Goal: Task Accomplishment & Management: Use online tool/utility

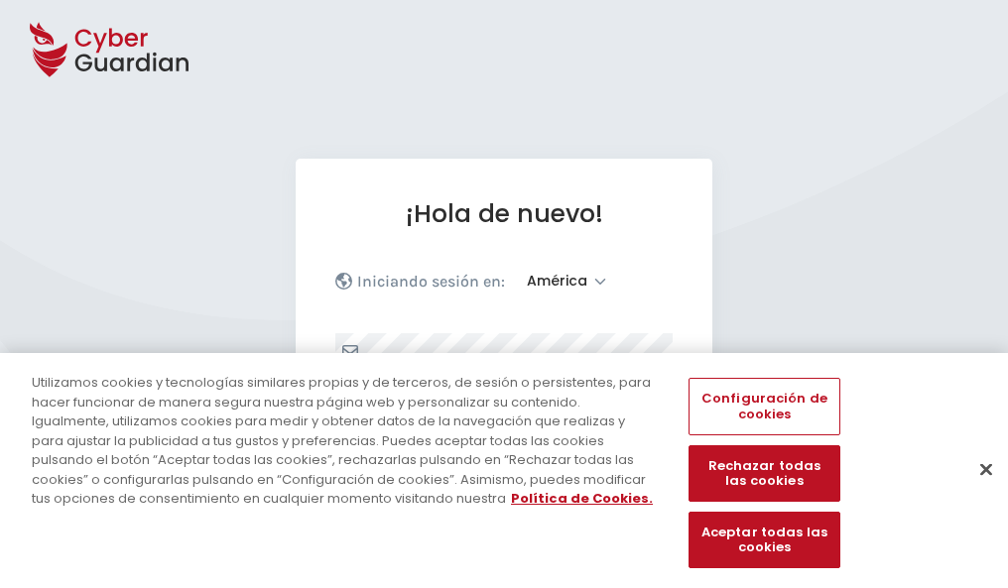
select select "América"
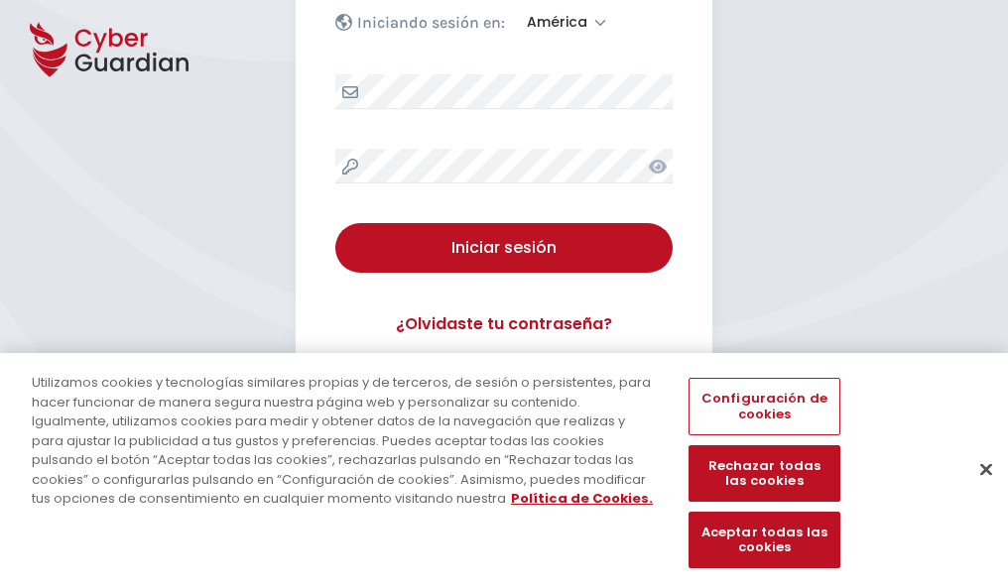
click at [976, 490] on button "Cerrar" at bounding box center [986, 469] width 44 height 44
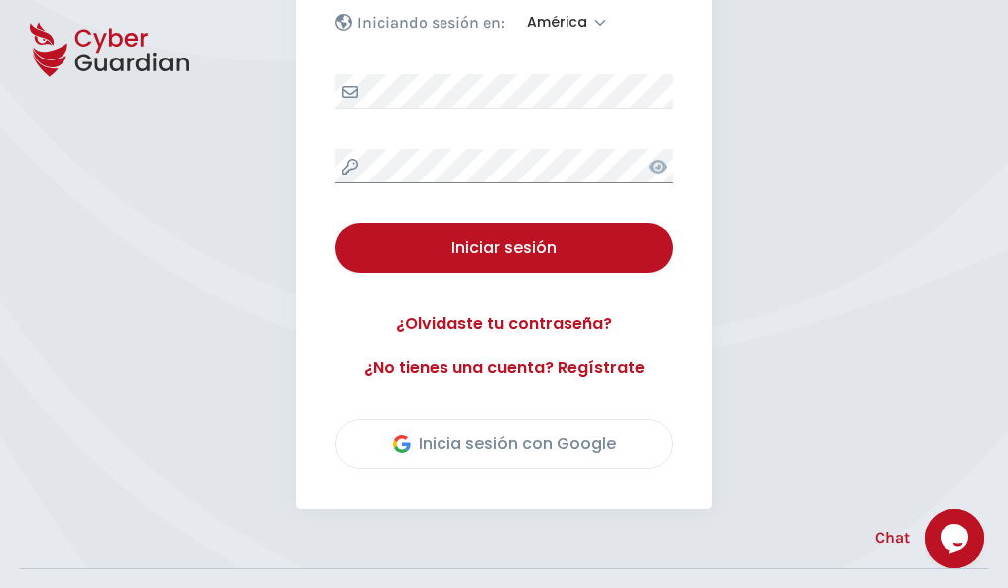
scroll to position [450, 0]
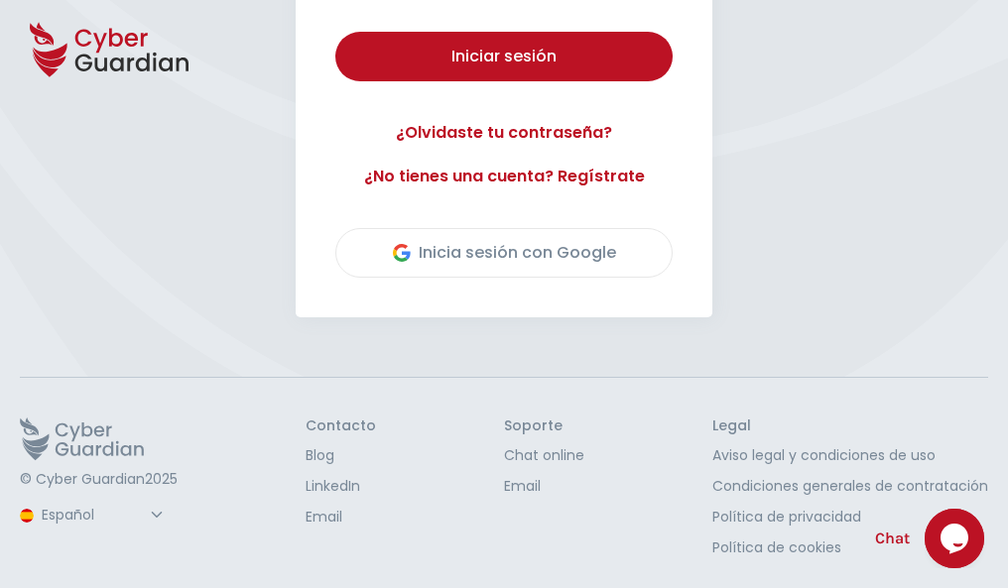
click at [335, 32] on button "Iniciar sesión" at bounding box center [503, 57] width 337 height 50
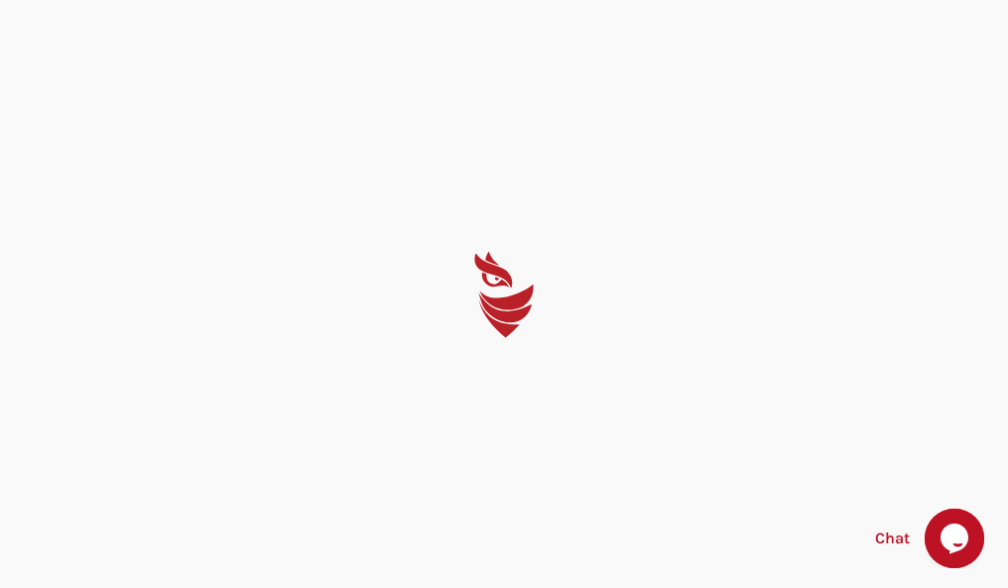
scroll to position [0, 0]
select select "English"
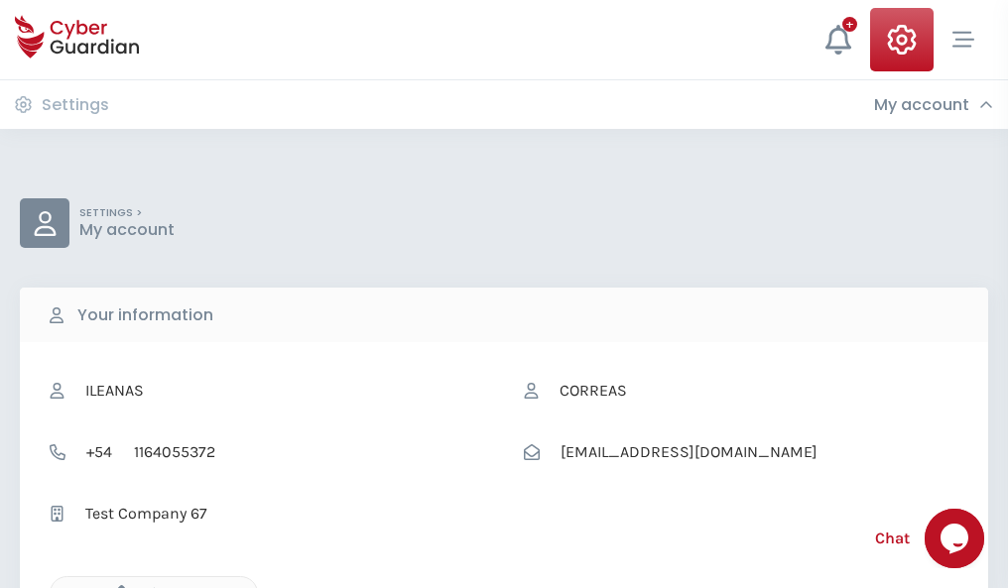
click at [116, 586] on icon "button" at bounding box center [116, 593] width 17 height 17
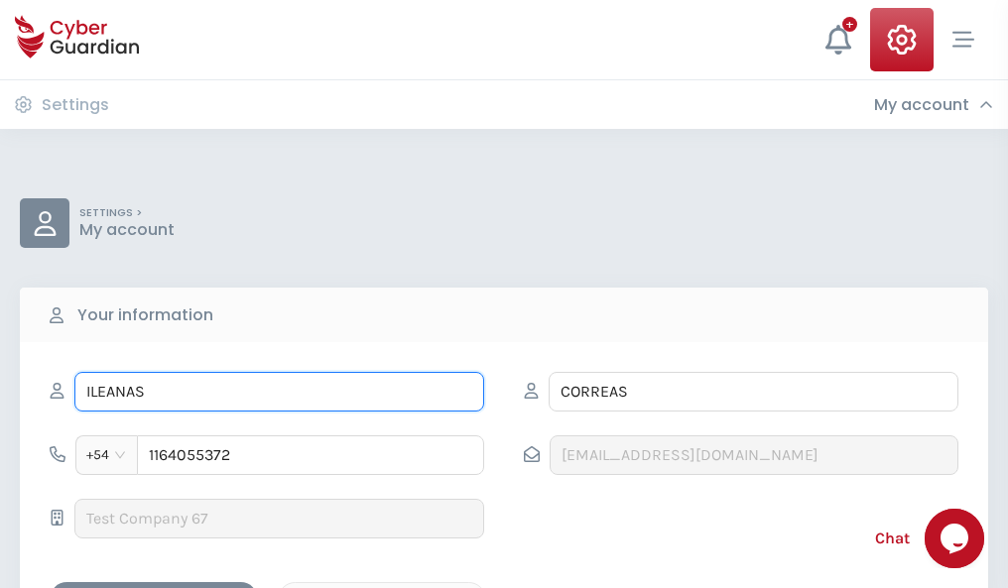
click at [279, 392] on input "ILEANAS" at bounding box center [279, 392] width 410 height 40
type input "I"
type input "Laura"
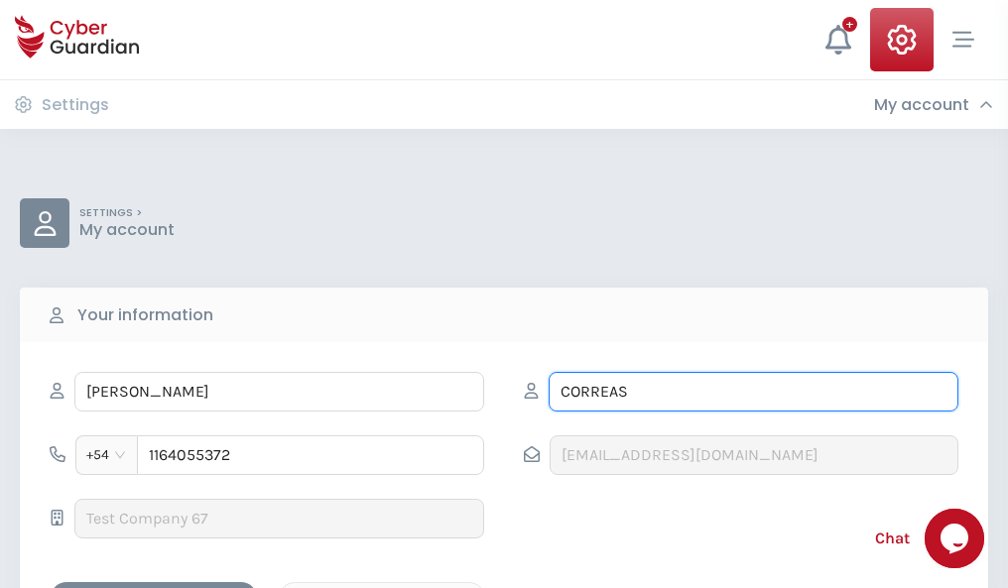
click at [753, 392] on input "CORREAS" at bounding box center [753, 392] width 410 height 40
type input "C"
type input "Royo"
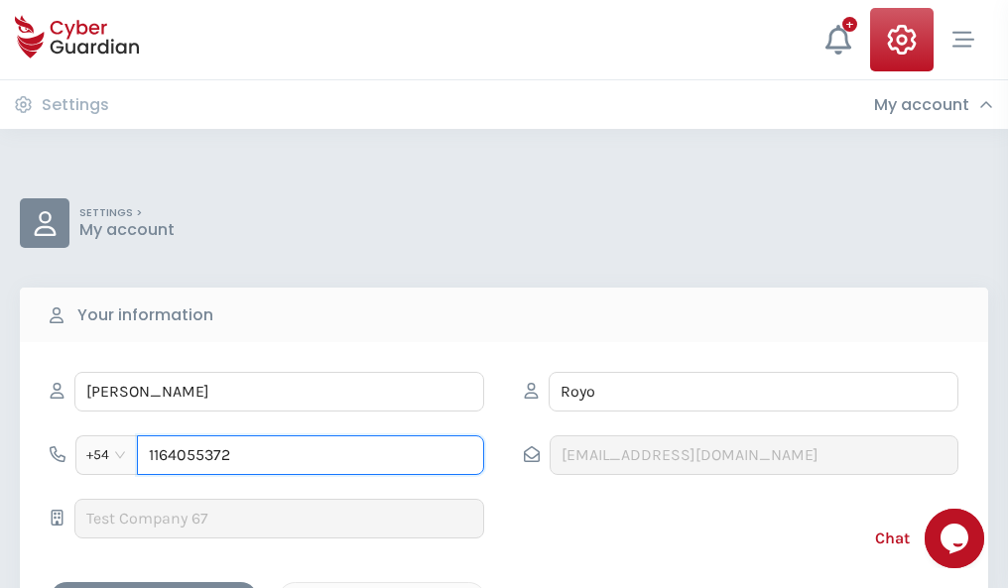
click at [310, 455] on input "1164055372" at bounding box center [310, 455] width 347 height 40
type input "1"
type input "4920800536"
click at [382, 587] on div "Cancel" at bounding box center [382, 599] width 177 height 25
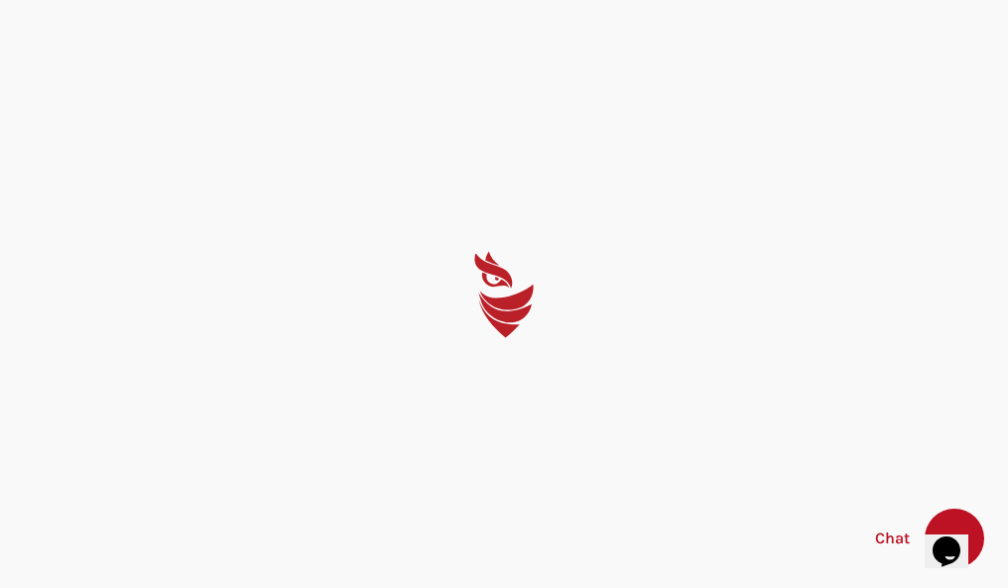
select select "English"
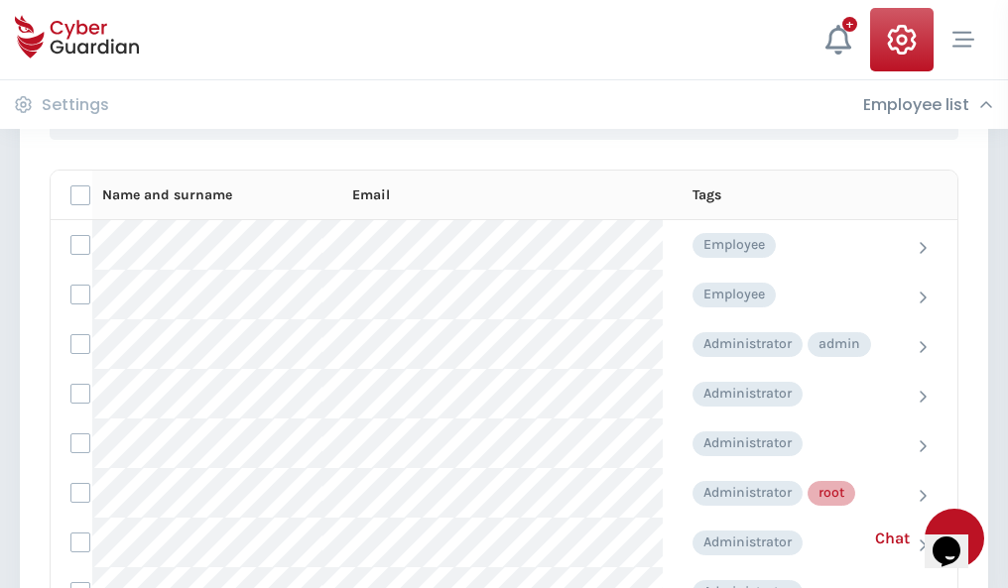
scroll to position [998, 0]
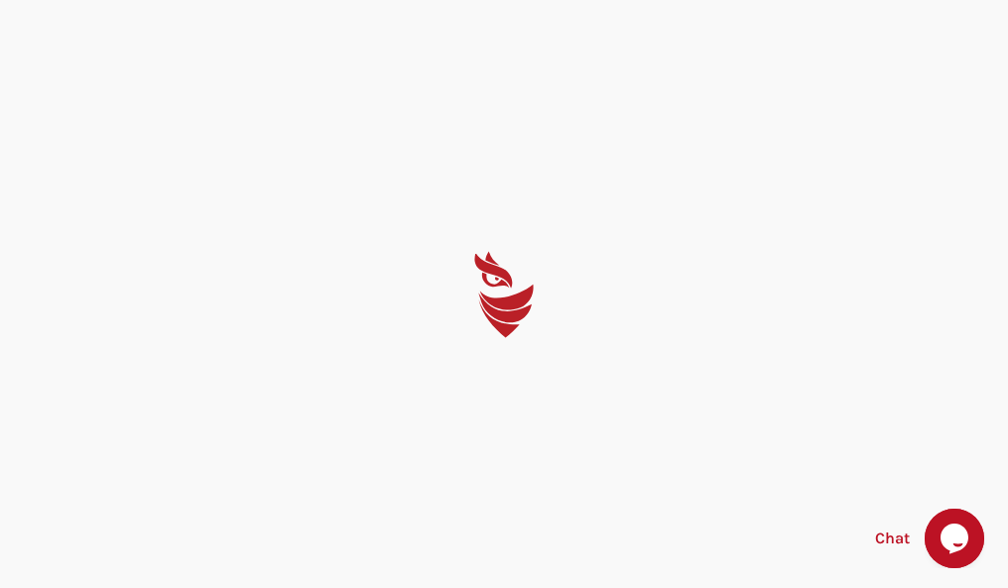
select select "English"
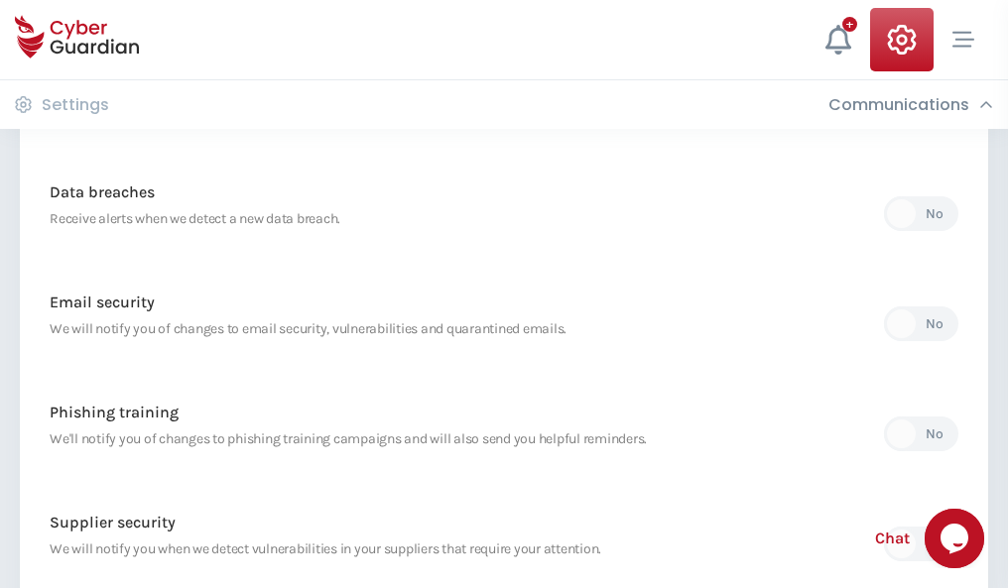
scroll to position [1044, 0]
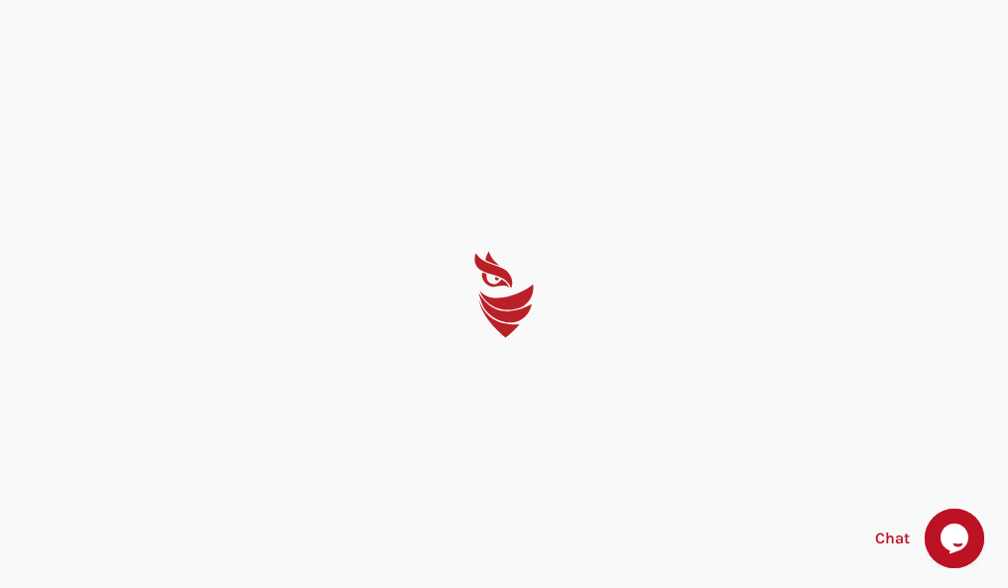
select select "English"
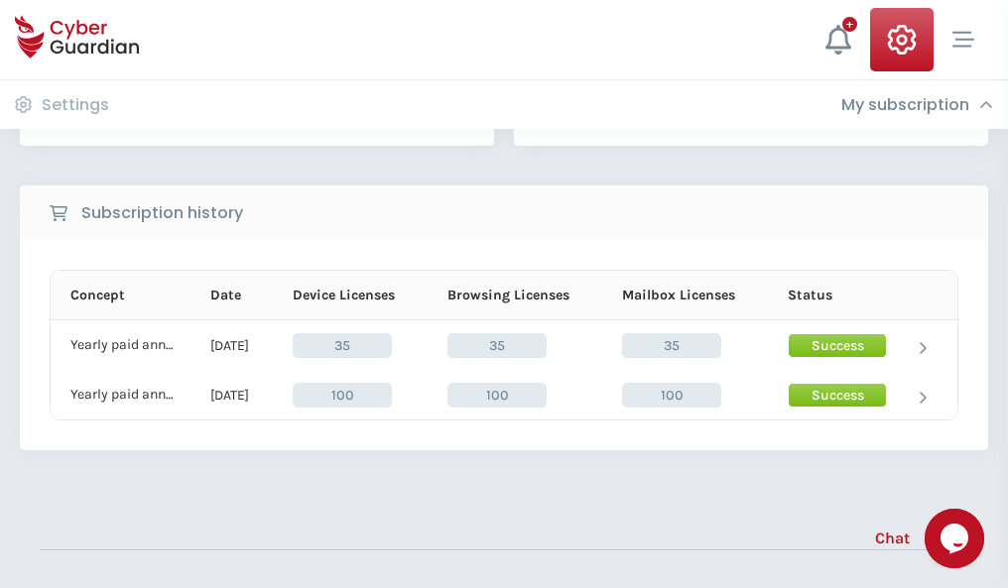
scroll to position [552, 0]
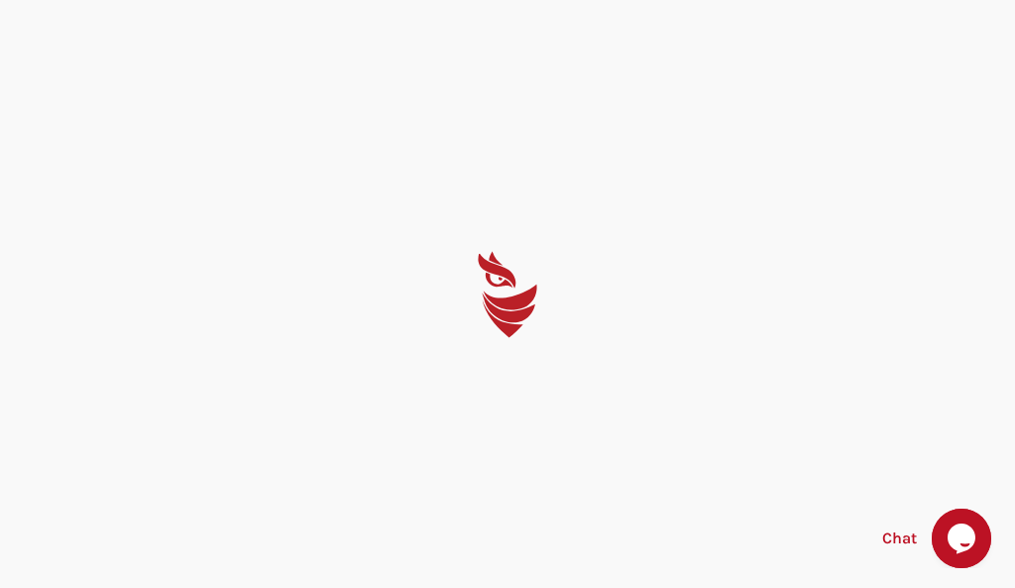
select select "English"
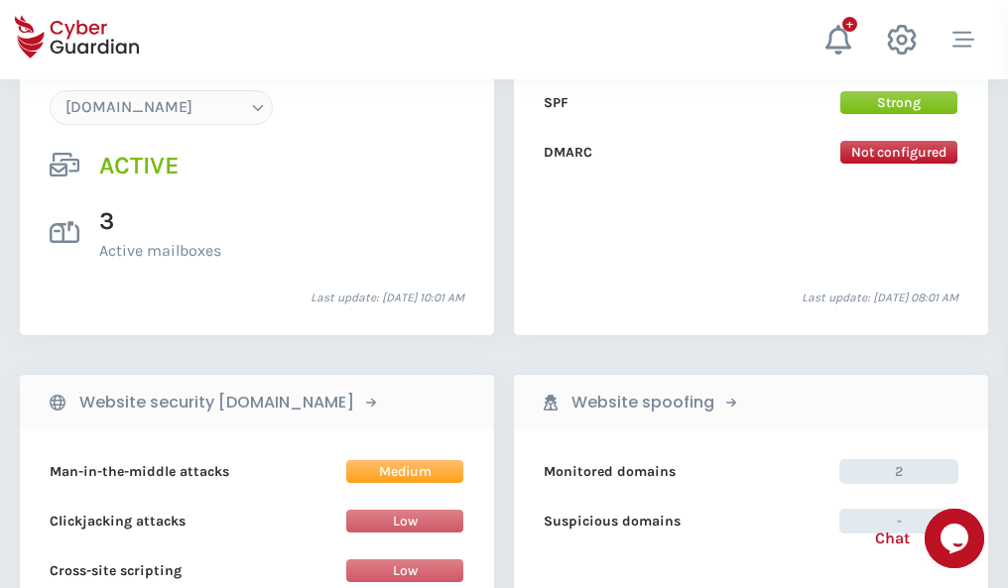
scroll to position [2112, 0]
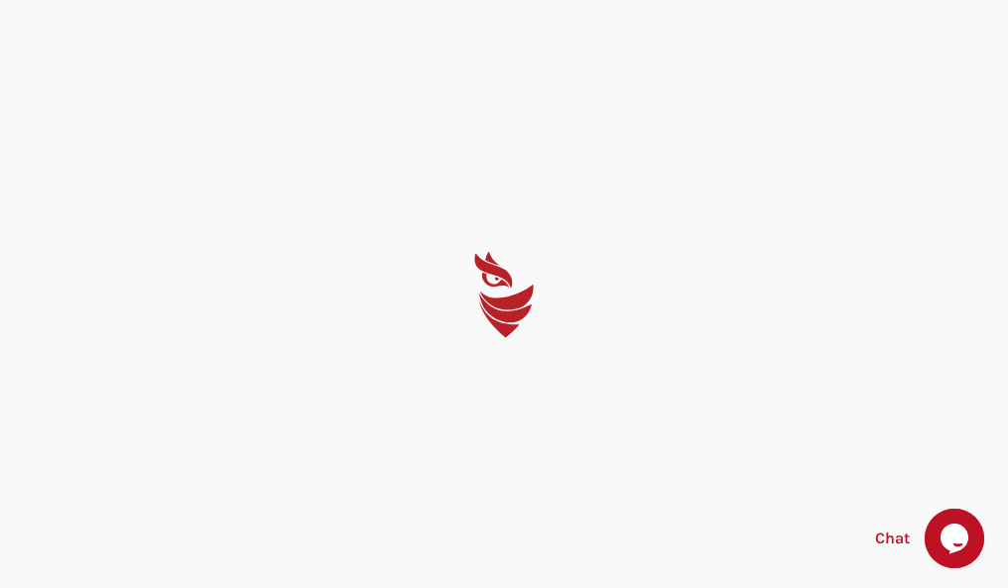
select select "English"
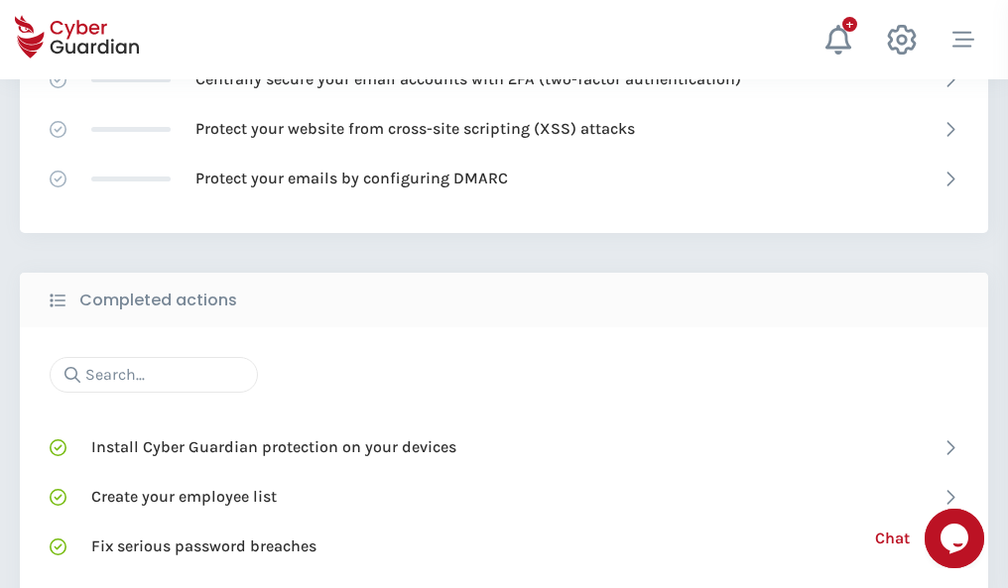
scroll to position [1321, 0]
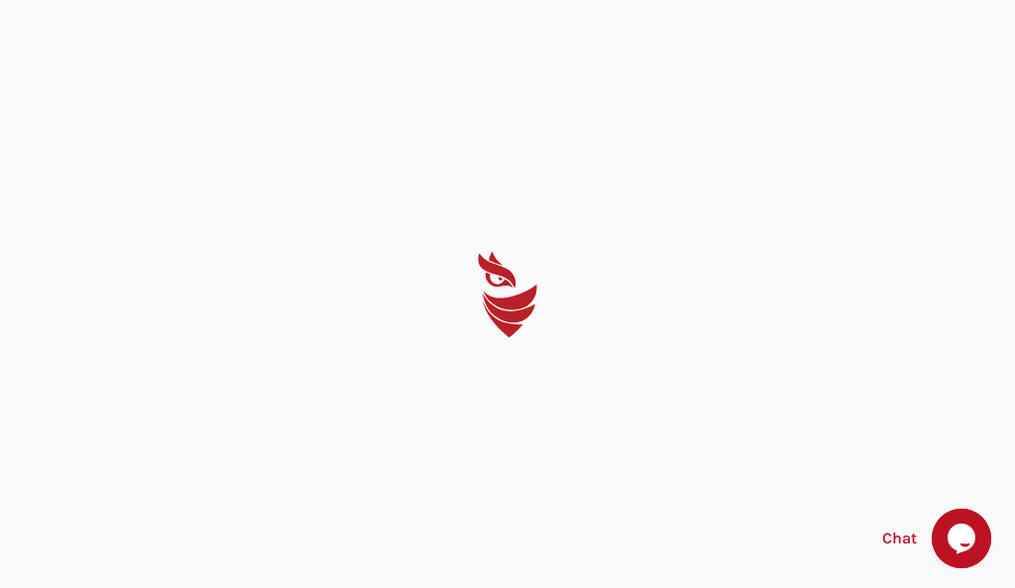
select select "English"
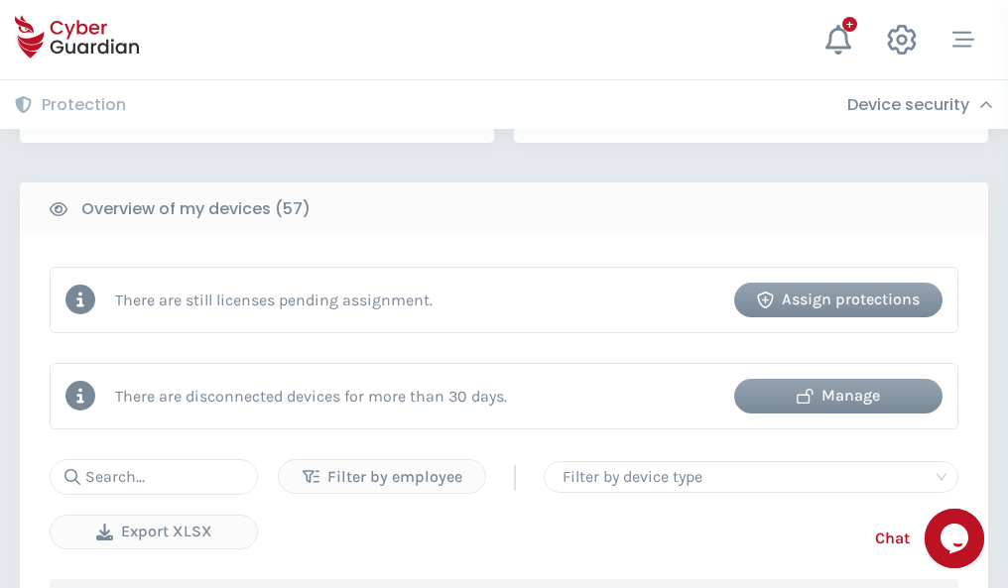
scroll to position [1922, 0]
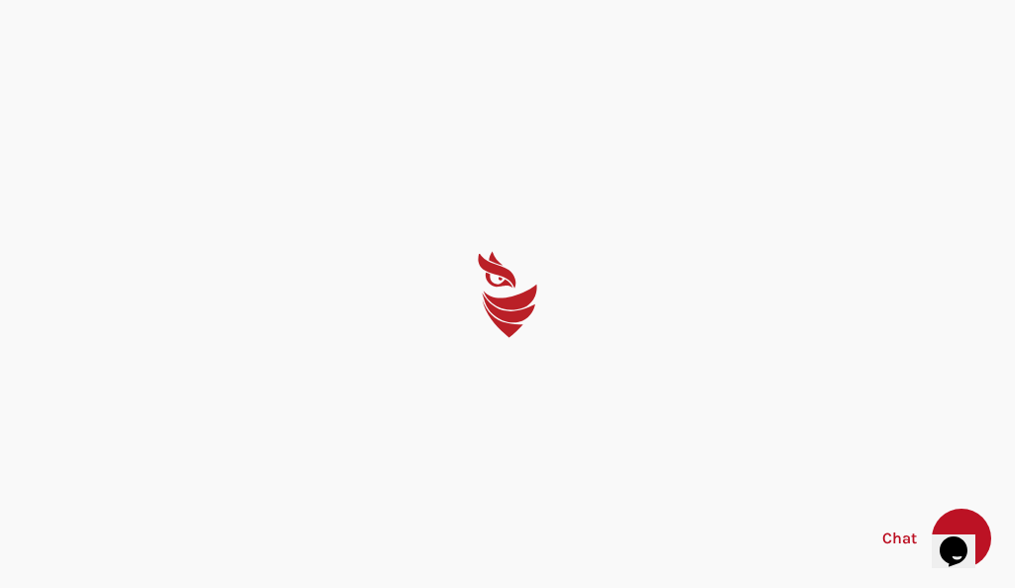
select select "English"
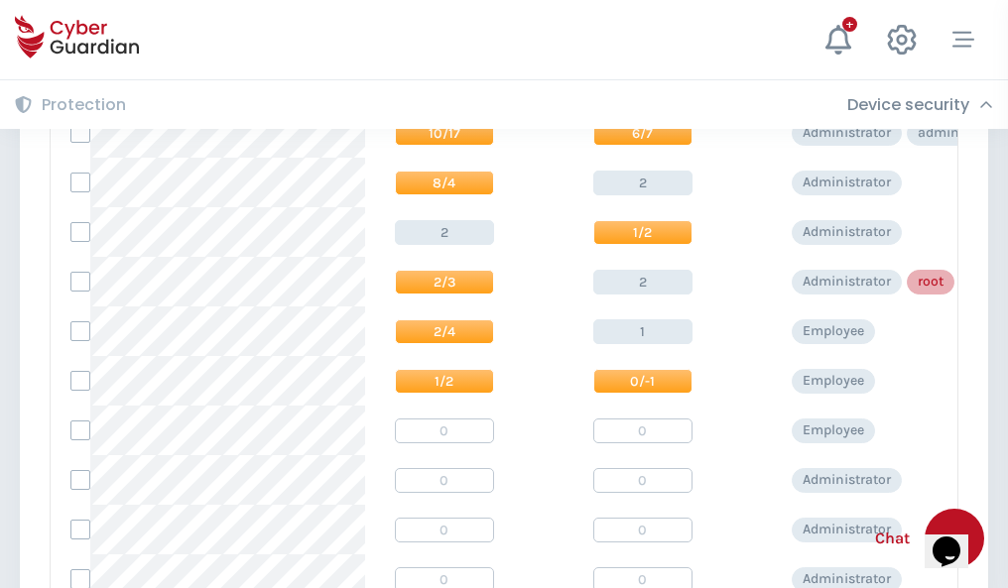
scroll to position [1000, 0]
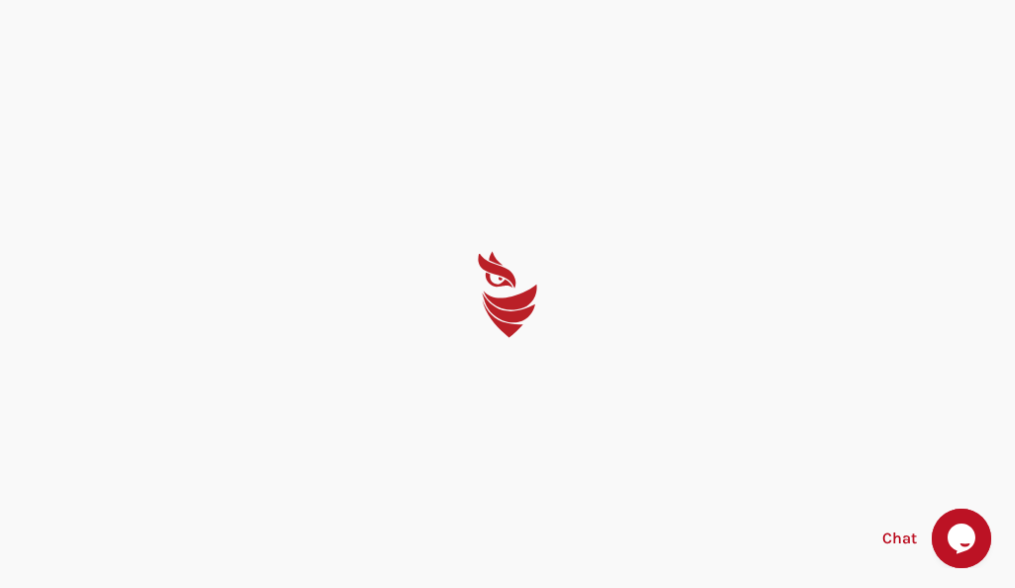
select select "English"
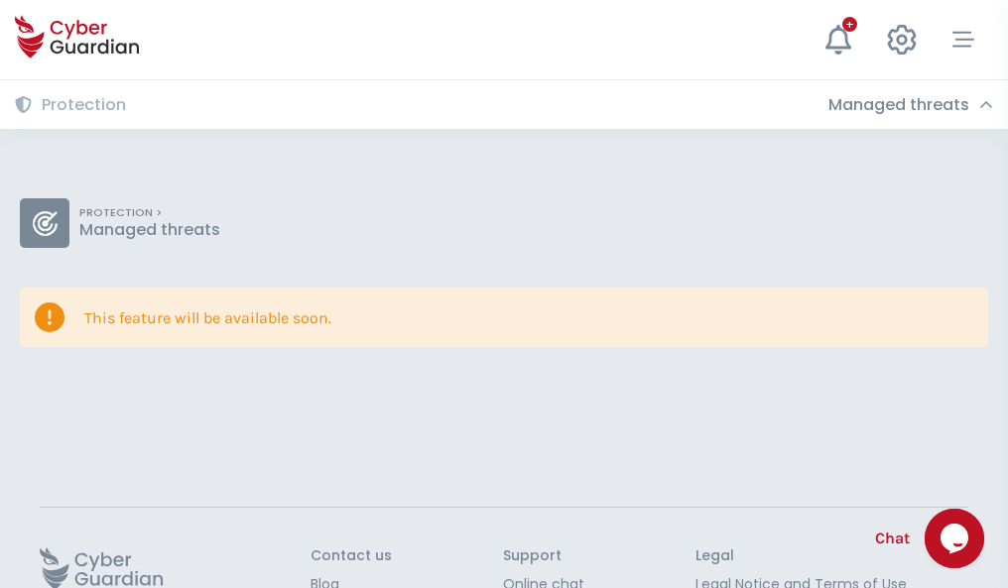
scroll to position [129, 0]
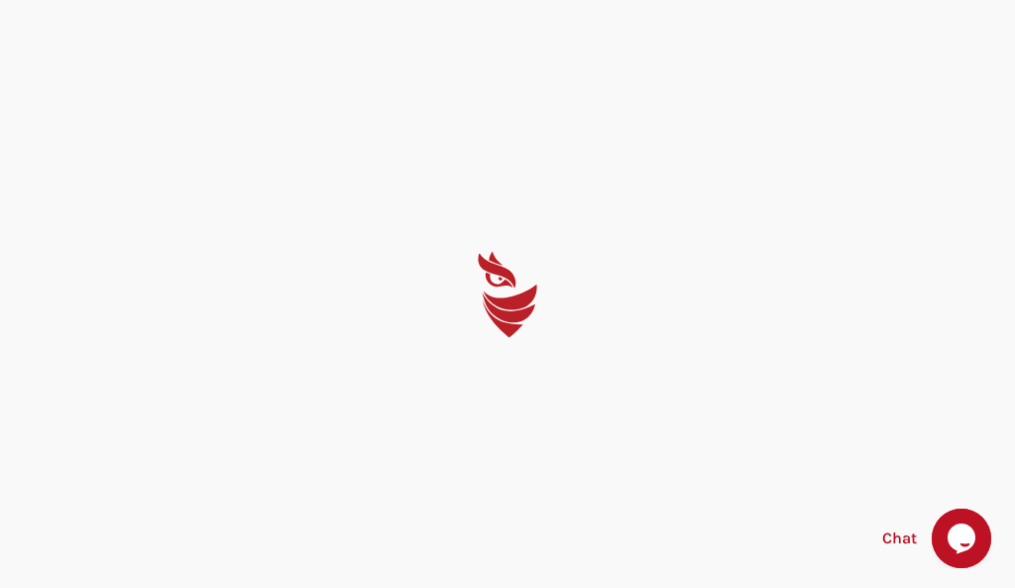
select select "English"
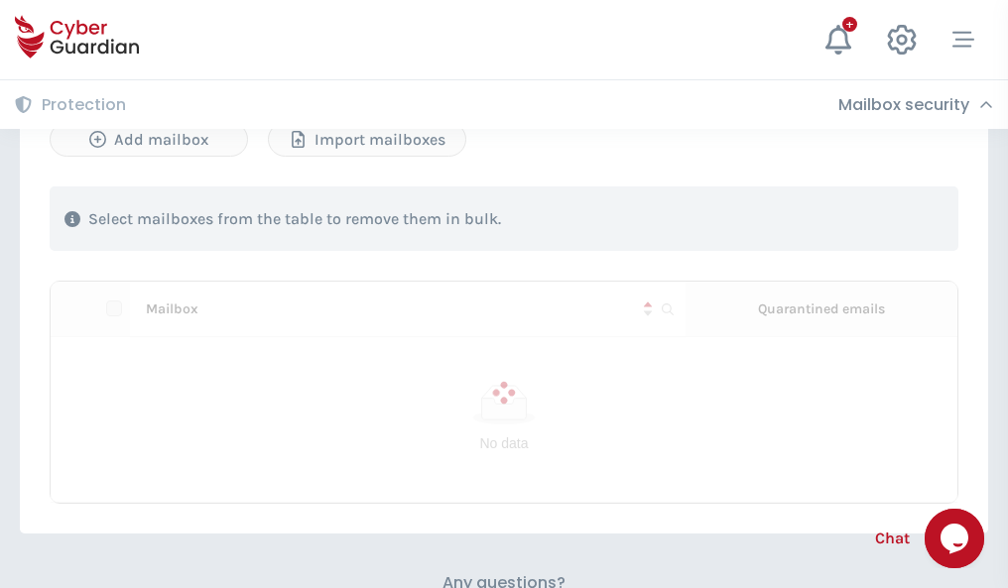
scroll to position [849, 0]
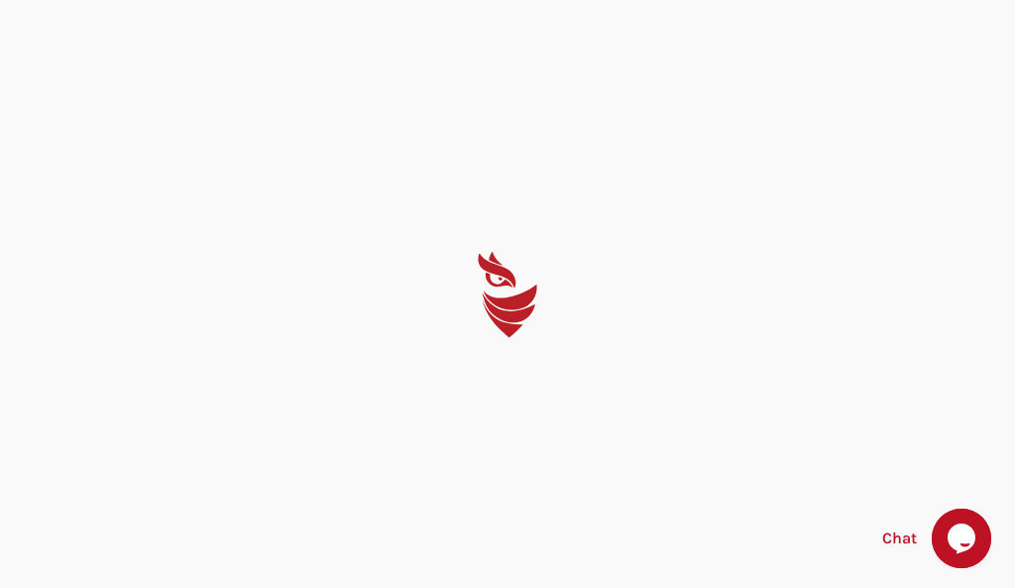
select select "English"
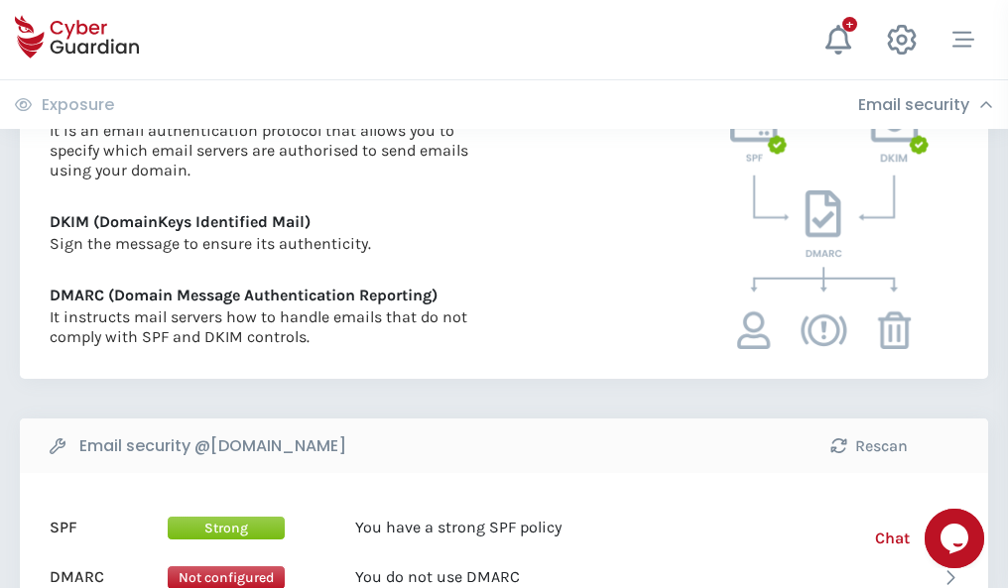
scroll to position [1070, 0]
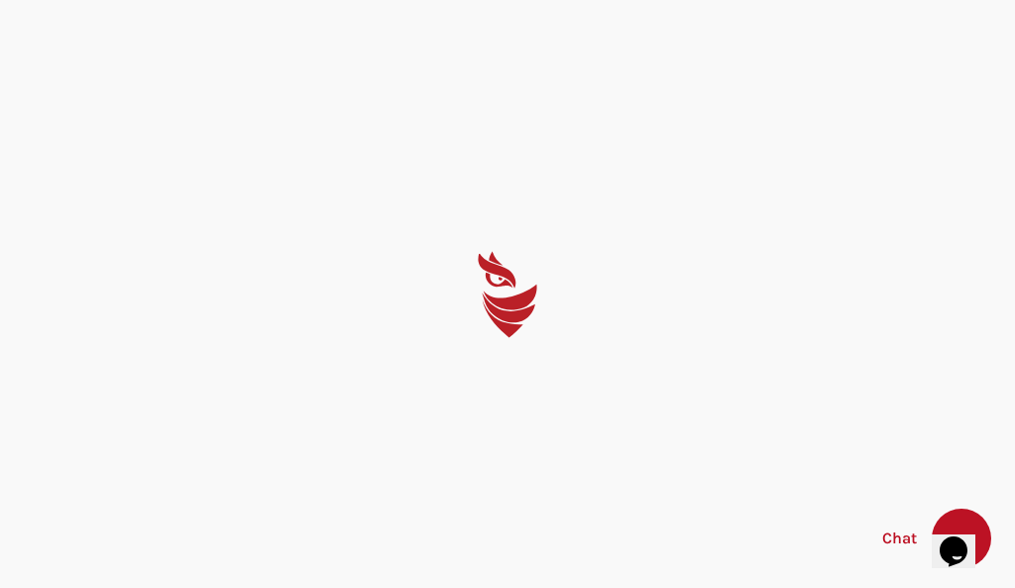
select select "English"
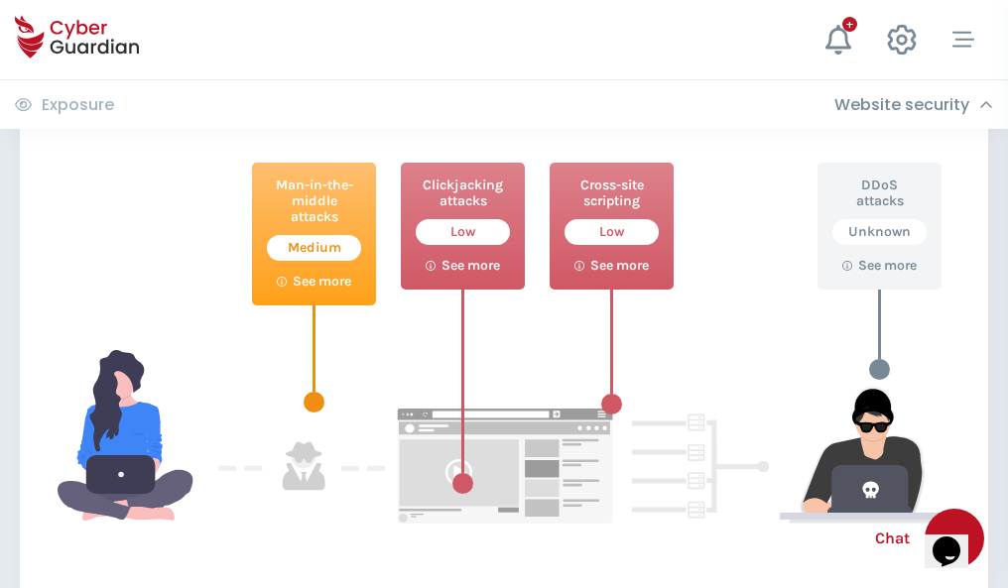
scroll to position [1080, 0]
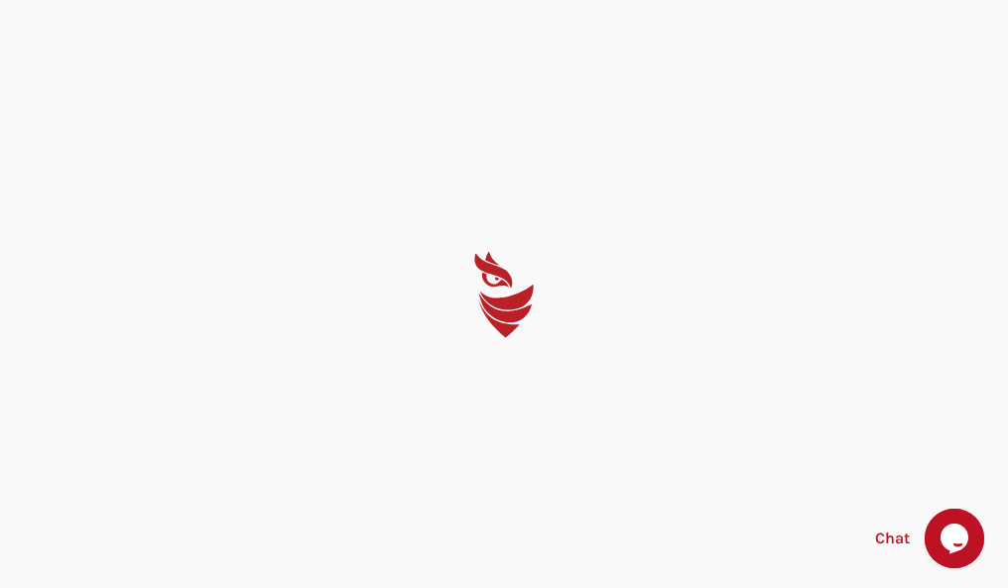
select select "English"
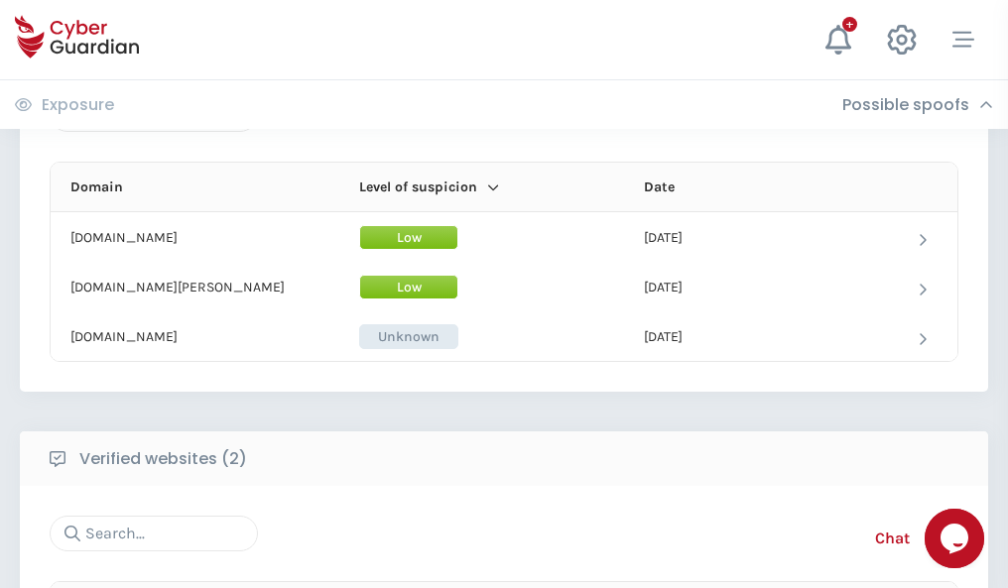
scroll to position [1190, 0]
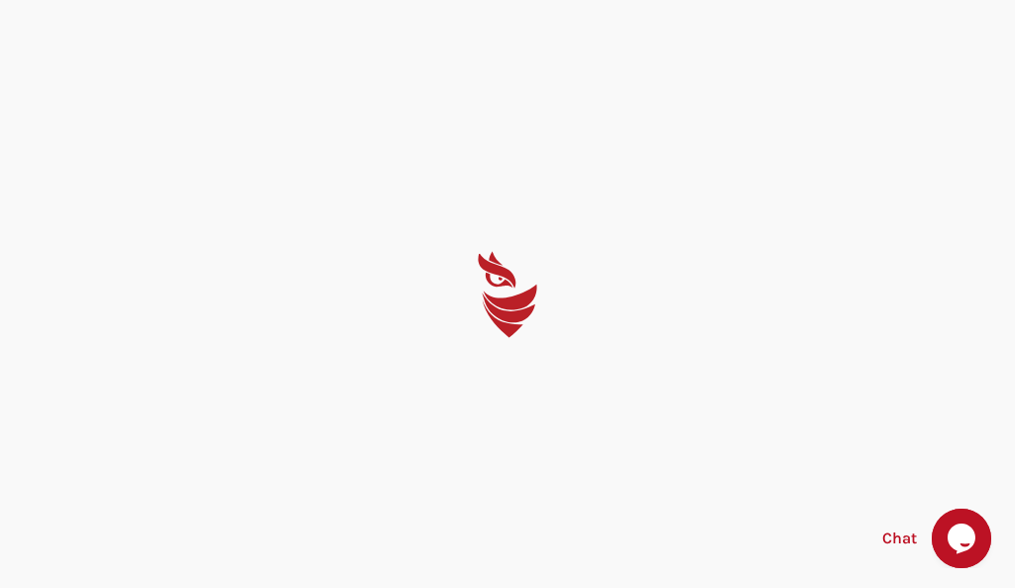
select select "English"
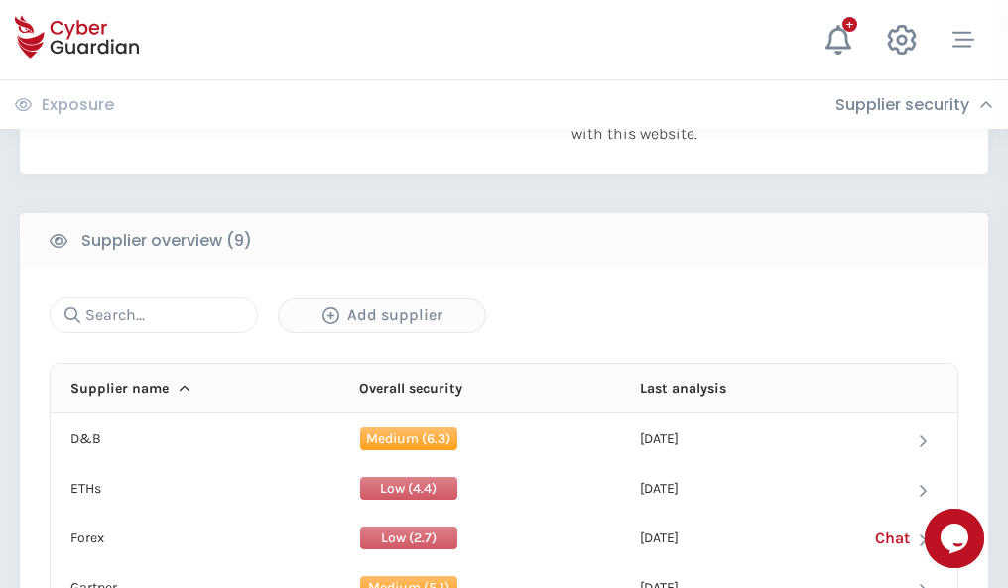
scroll to position [1383, 0]
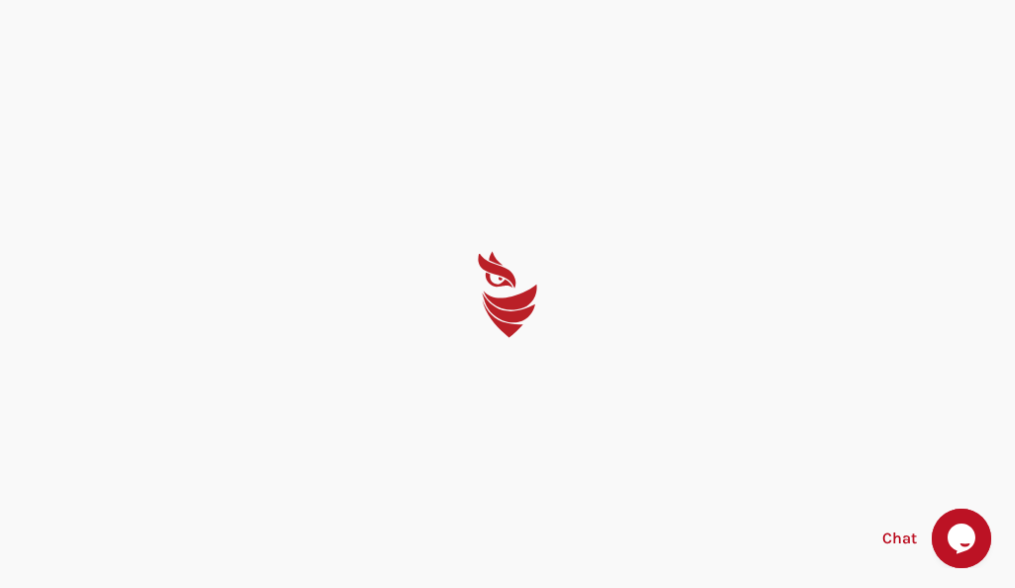
select select "English"
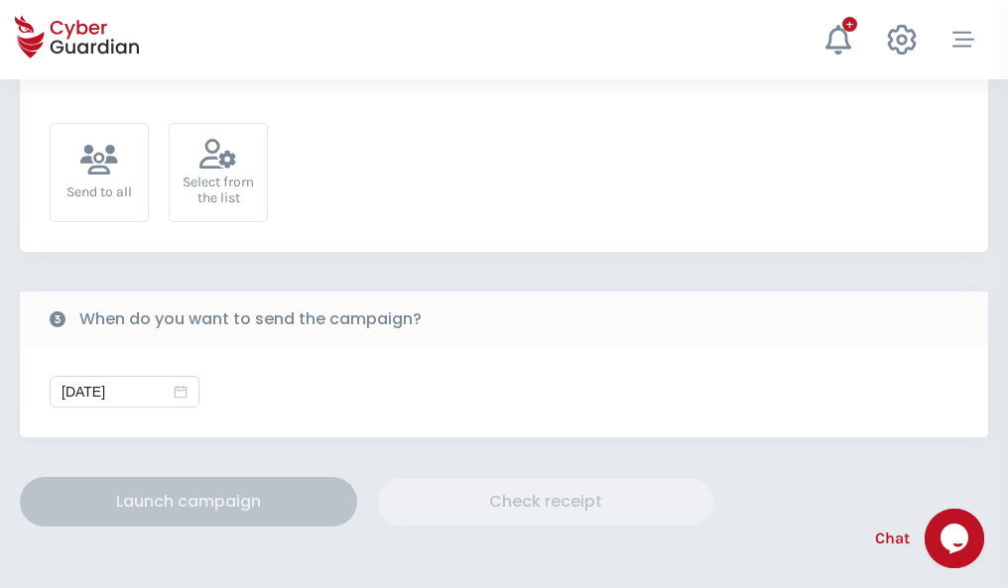
scroll to position [726, 0]
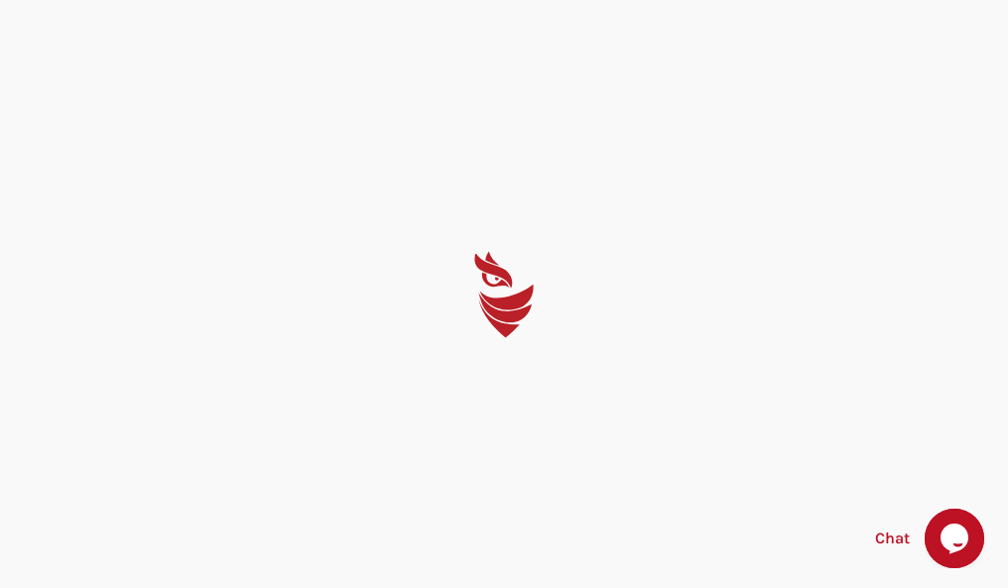
select select "English"
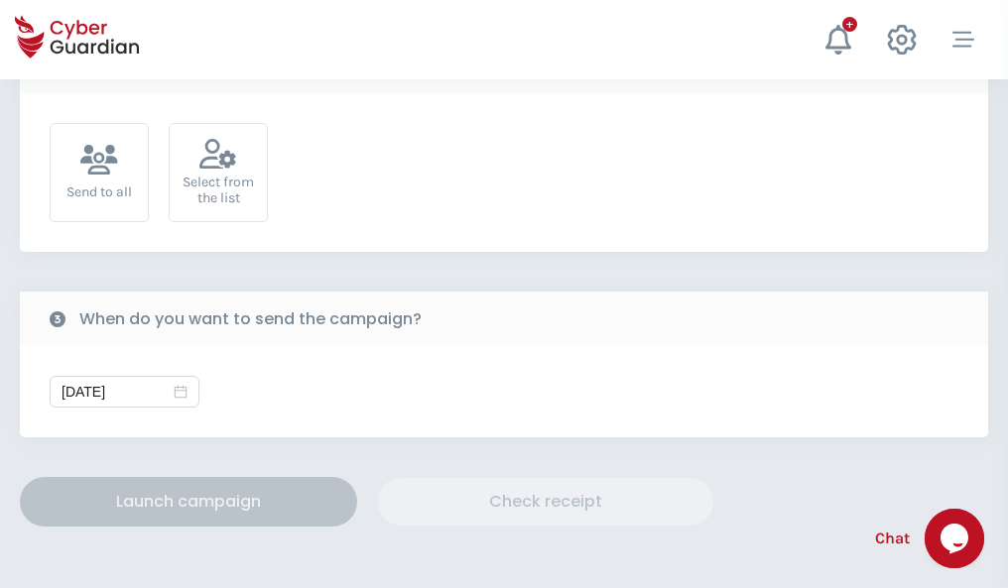
scroll to position [726, 0]
